Goal: Register for event/course

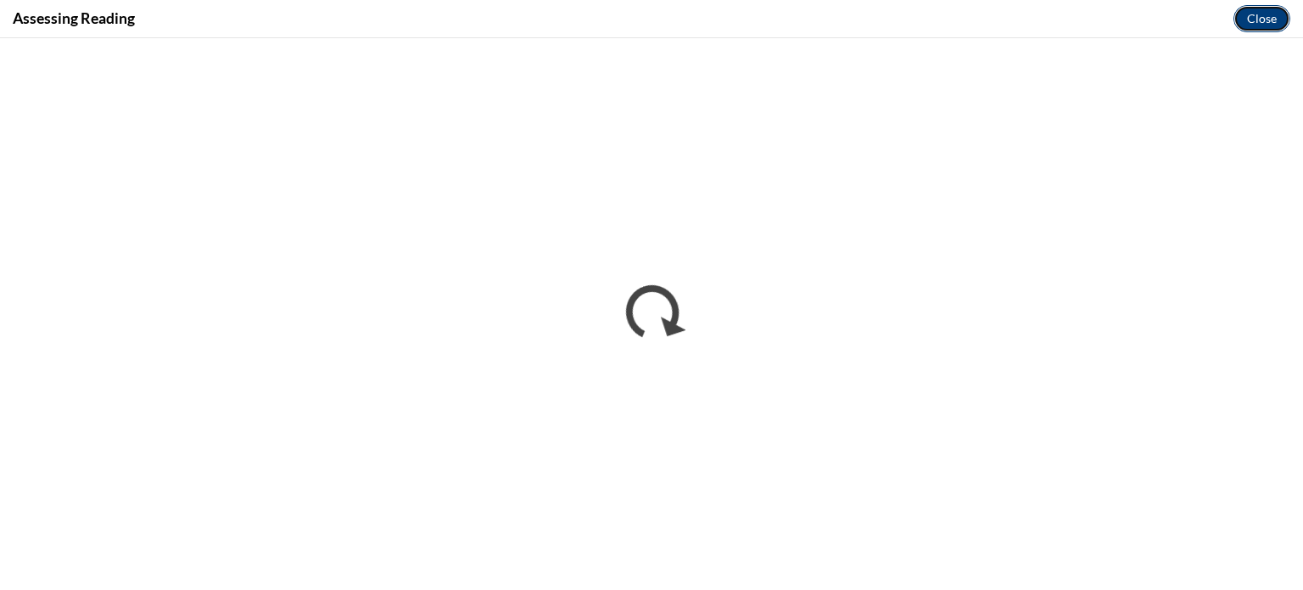
click at [1267, 23] on button "Close" at bounding box center [1262, 18] width 57 height 27
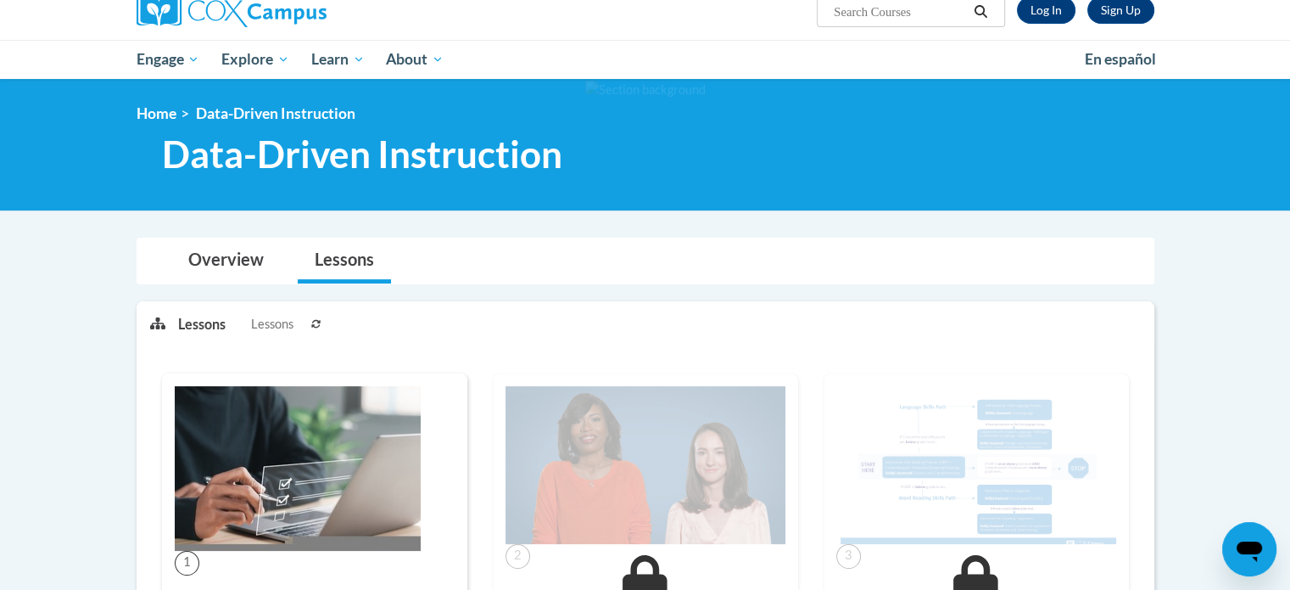
scroll to position [148, 0]
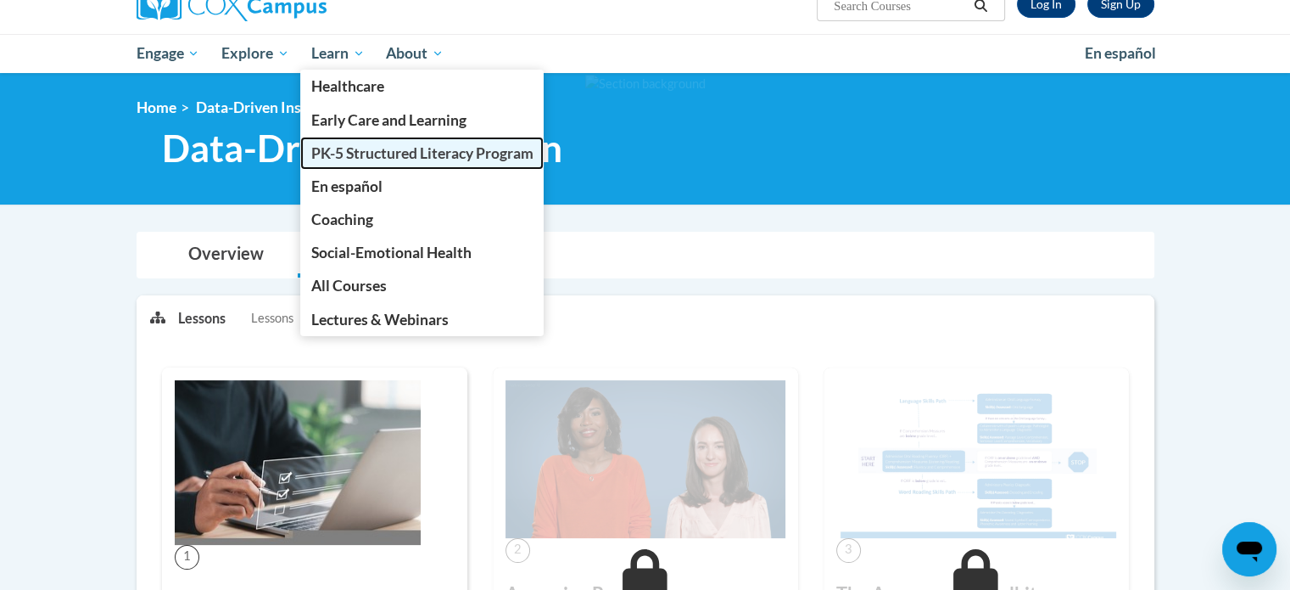
click at [342, 148] on span "PK-5 Structured Literacy Program" at bounding box center [422, 153] width 222 height 18
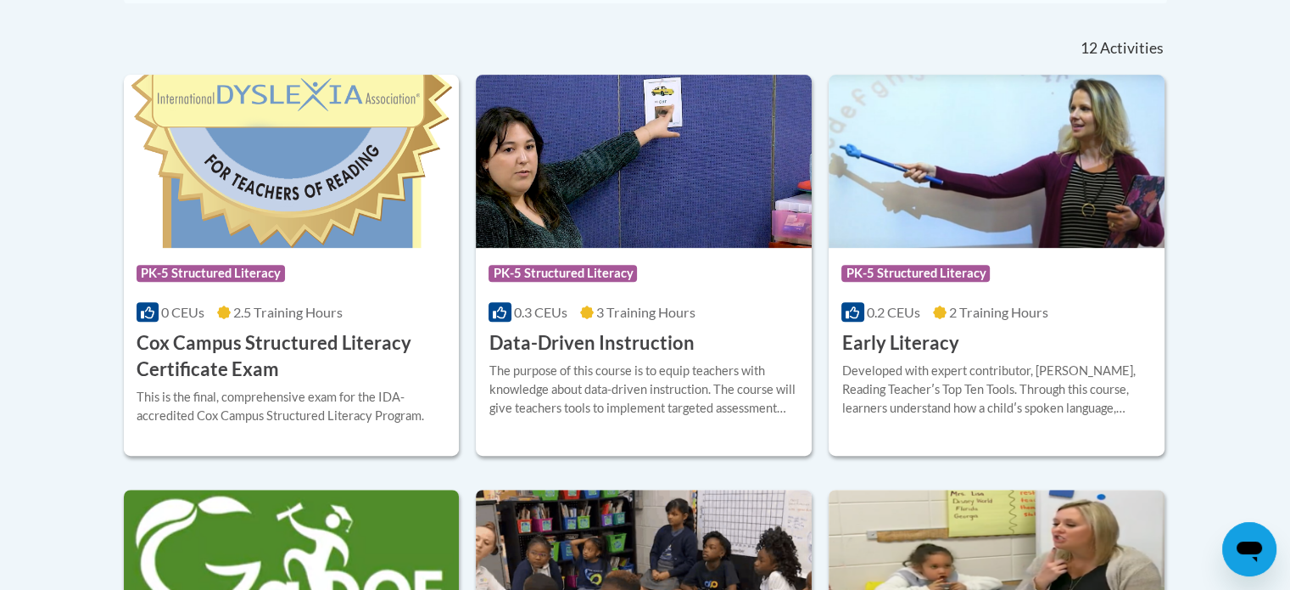
scroll to position [733, 0]
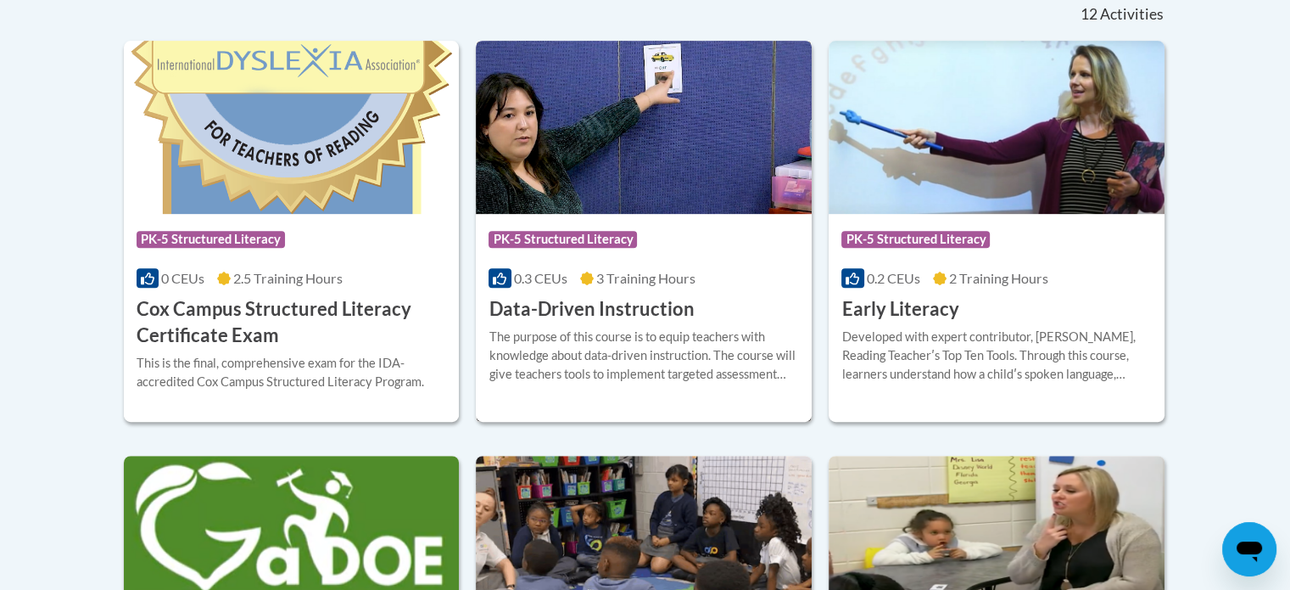
click at [559, 316] on h3 "Data-Driven Instruction" at bounding box center [591, 309] width 205 height 26
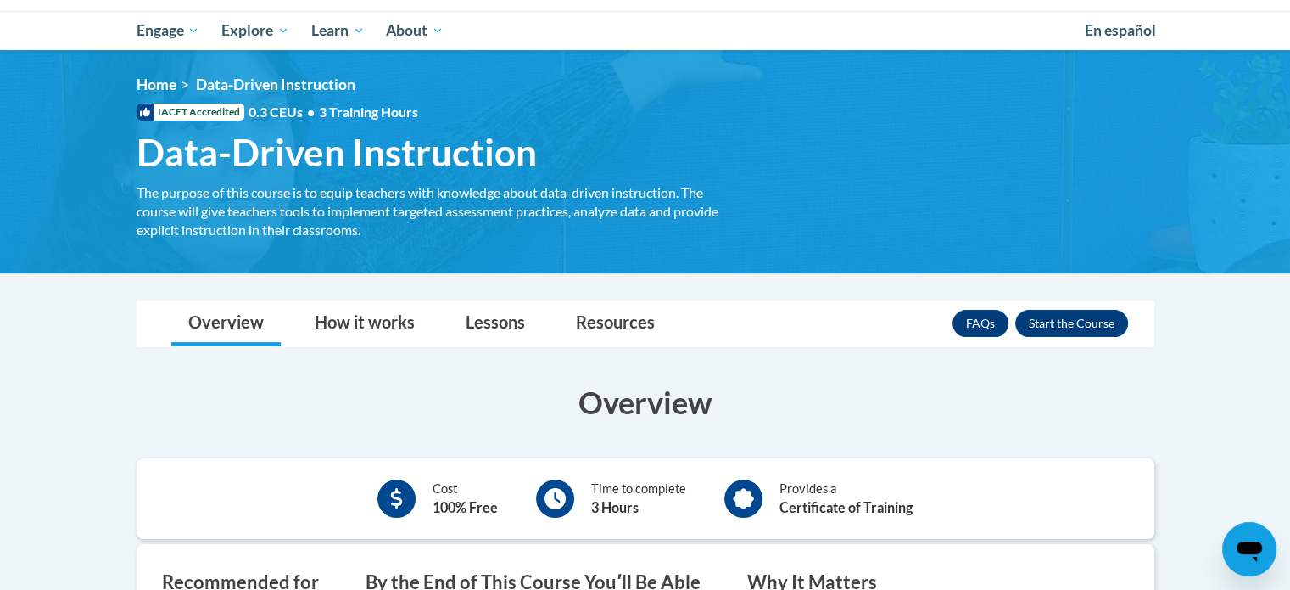
scroll to position [172, 0]
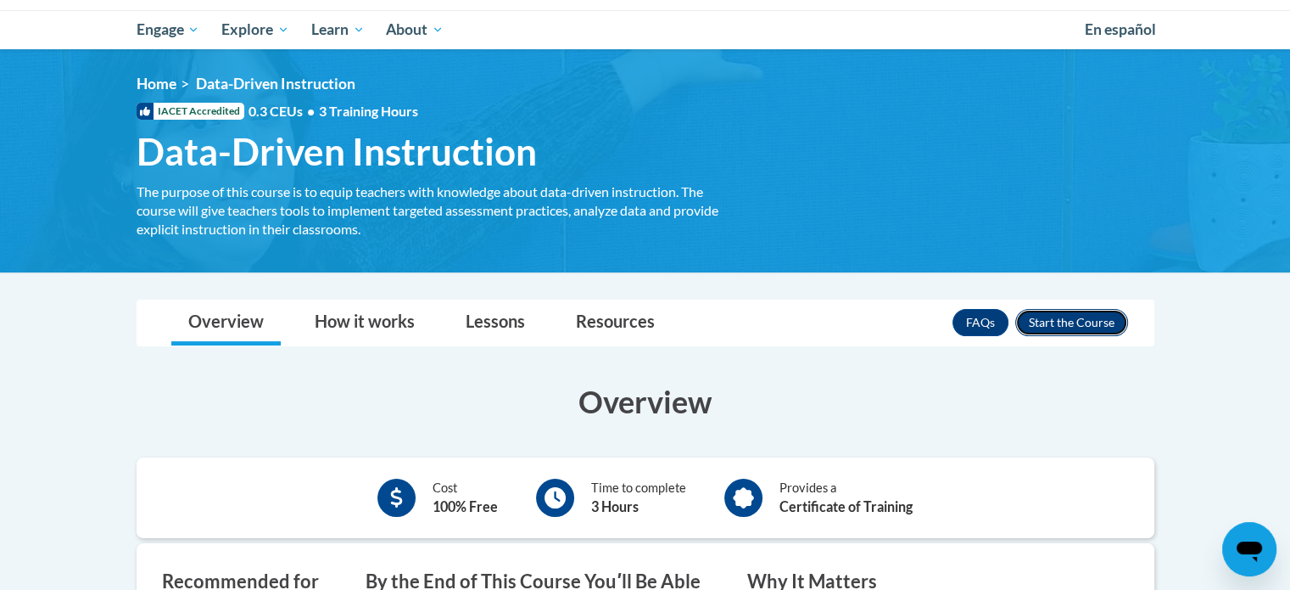
click at [1044, 323] on button "Enroll" at bounding box center [1072, 322] width 113 height 27
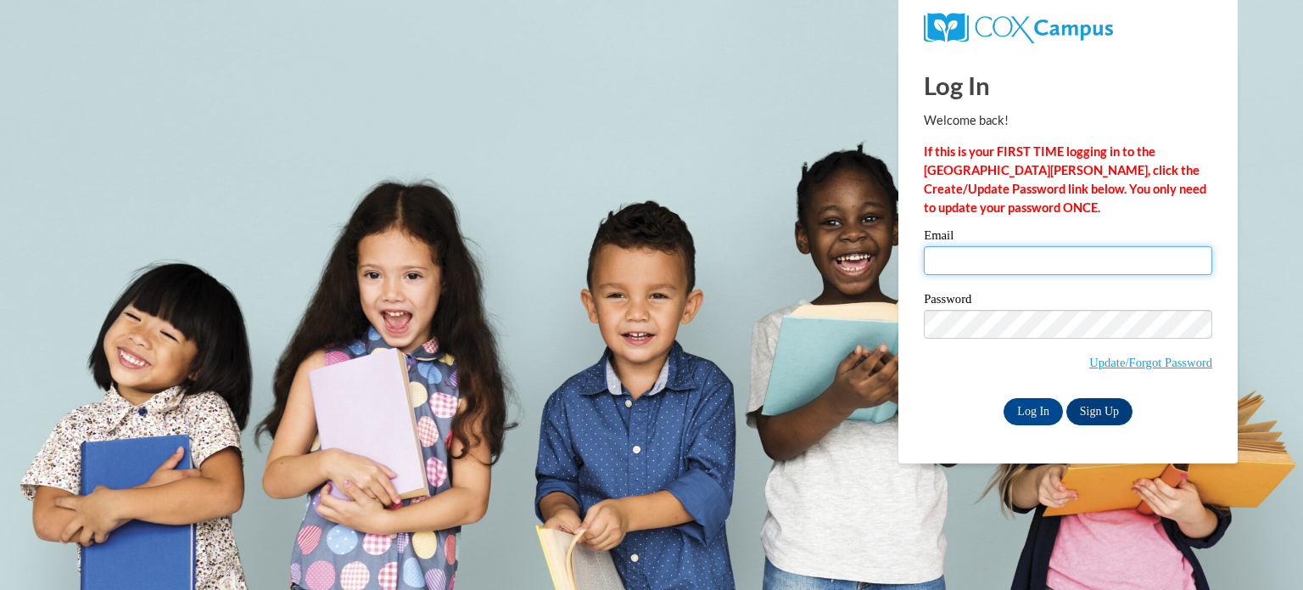
type input "[EMAIL_ADDRESS][DOMAIN_NAME]"
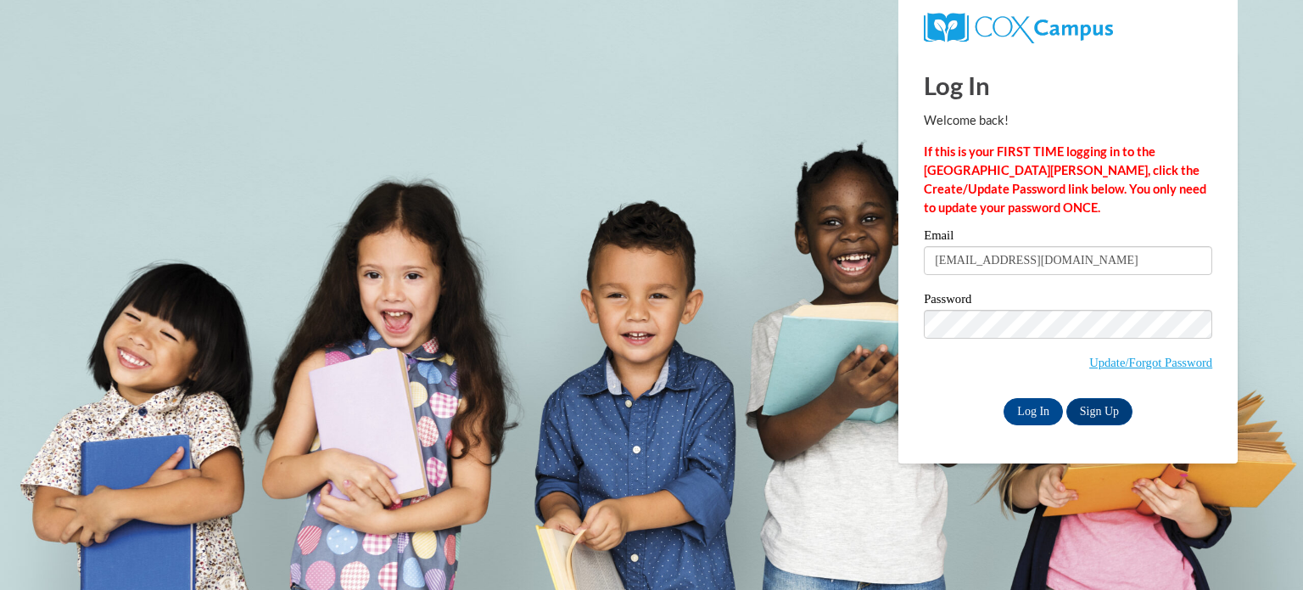
click at [1007, 271] on input "gallma@wauwatosa.k12.wi.us" at bounding box center [1068, 260] width 288 height 29
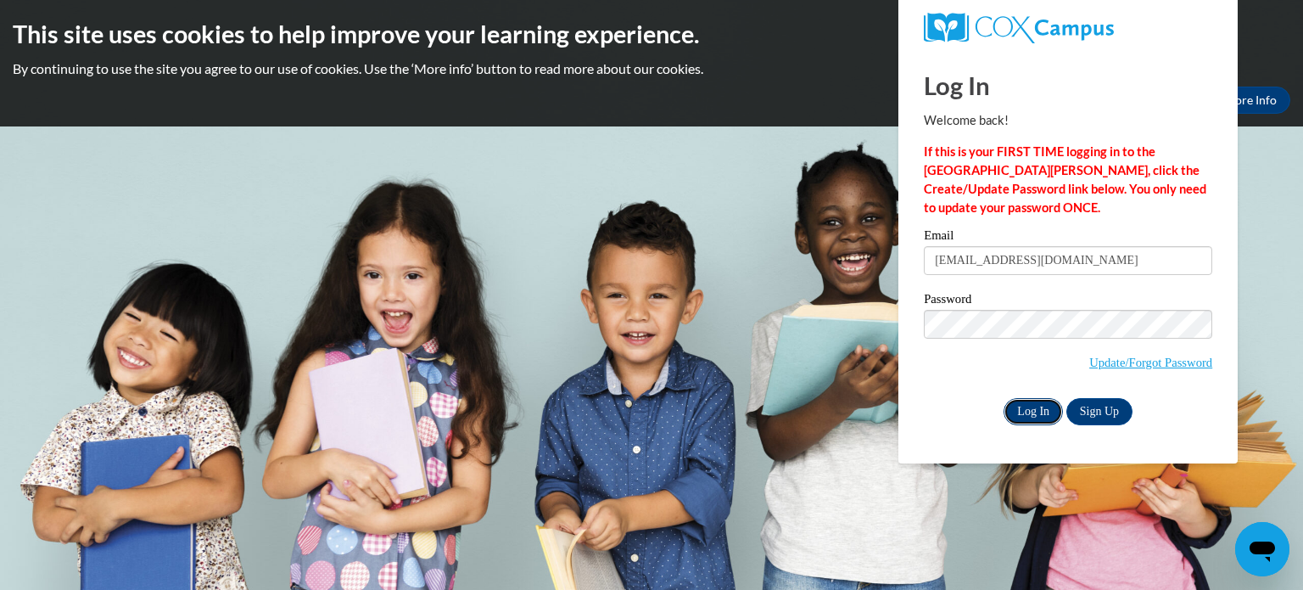
click at [1050, 416] on input "Log In" at bounding box center [1033, 411] width 59 height 27
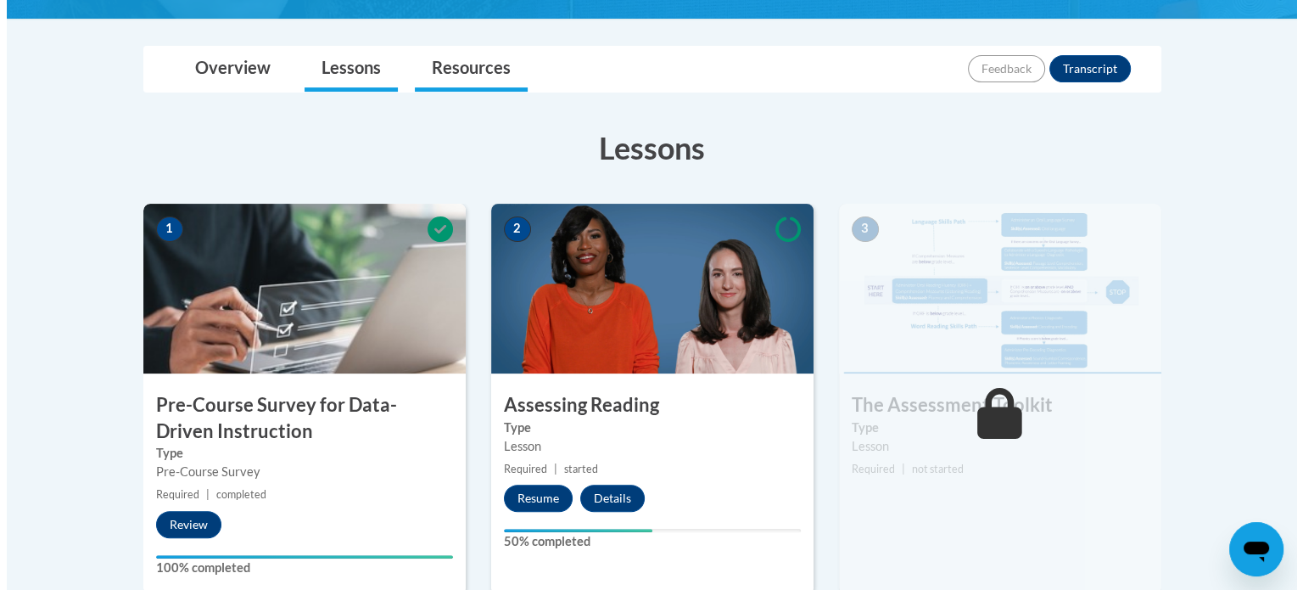
scroll to position [579, 0]
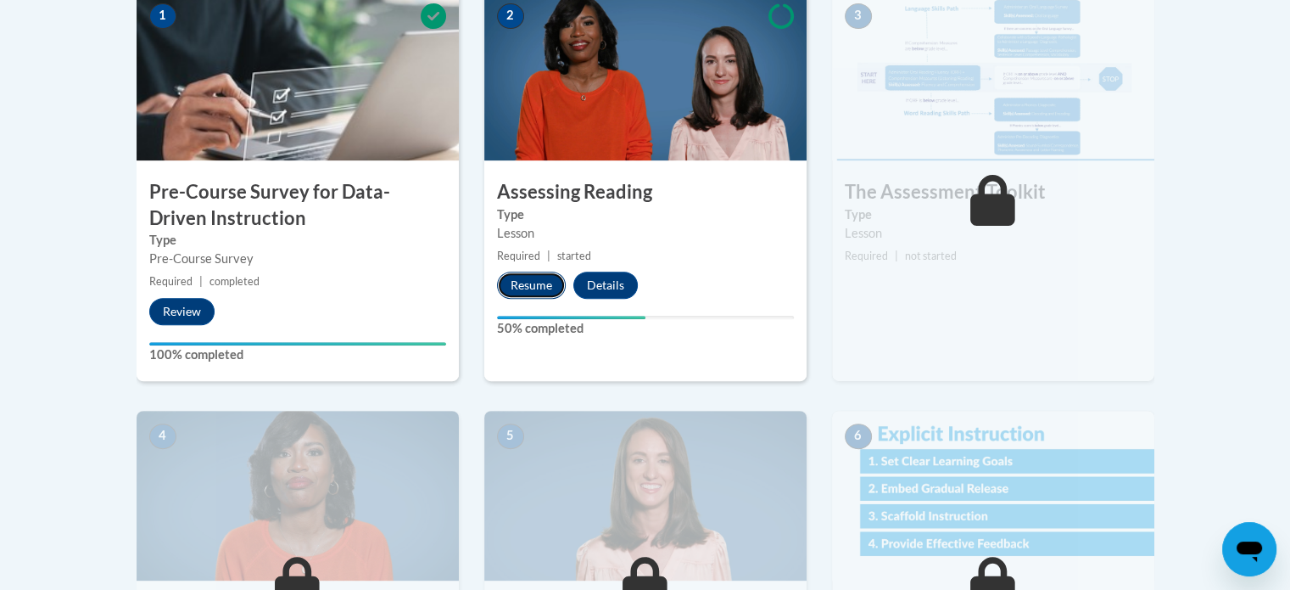
click at [523, 282] on button "Resume" at bounding box center [531, 285] width 69 height 27
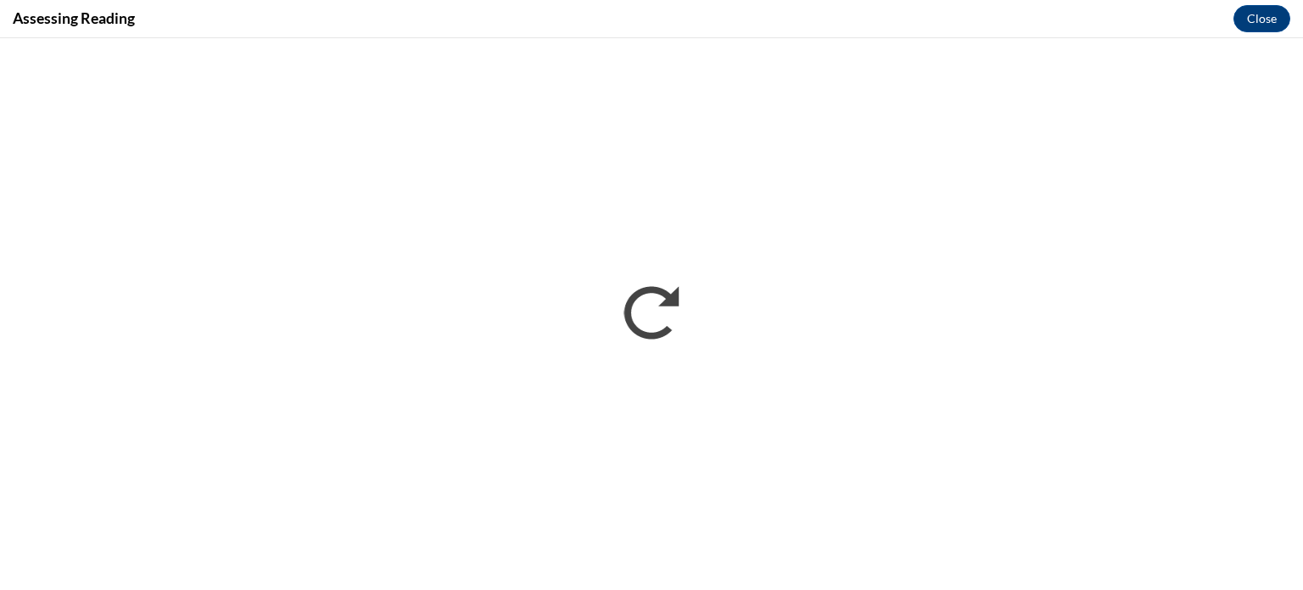
scroll to position [0, 0]
